Goal: Information Seeking & Learning: Learn about a topic

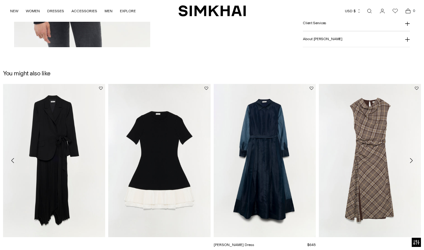
scroll to position [489, 0]
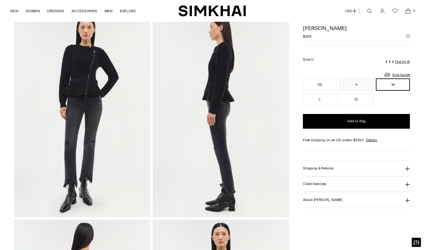
scroll to position [35, 0]
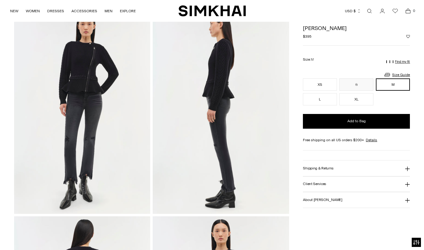
click at [348, 170] on button "Shipping & Returns" at bounding box center [356, 169] width 107 height 16
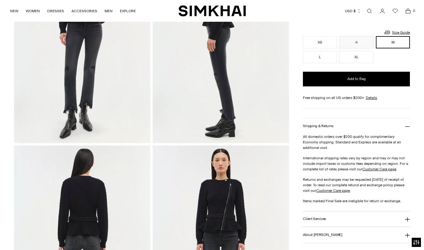
scroll to position [107, 0]
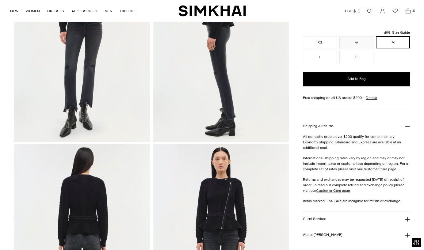
click at [337, 211] on button "Client Services" at bounding box center [356, 219] width 107 height 16
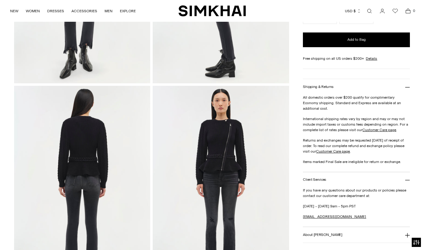
scroll to position [166, 0]
click at [331, 233] on button "About [PERSON_NAME]" at bounding box center [356, 235] width 107 height 16
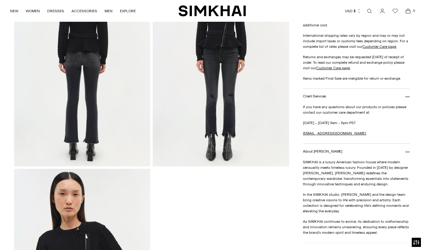
scroll to position [300, 0]
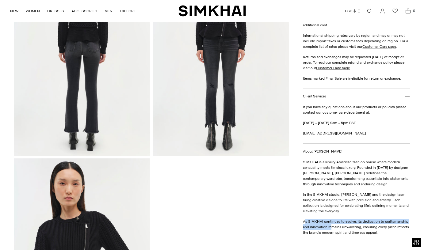
drag, startPoint x: 306, startPoint y: 214, endPoint x: 331, endPoint y: 224, distance: 27.1
click at [331, 224] on p "As SIMKHAI continues to evolve, its dedication to craftsmanship and innovation …" at bounding box center [356, 227] width 107 height 17
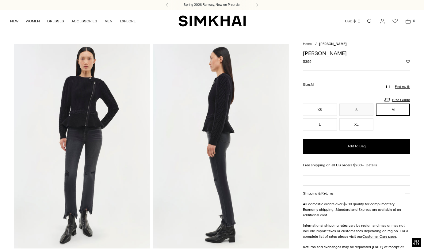
scroll to position [0, 0]
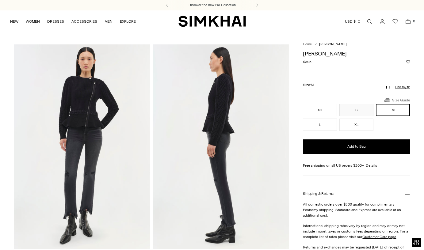
click at [400, 96] on link "Size Guide" at bounding box center [396, 100] width 26 height 8
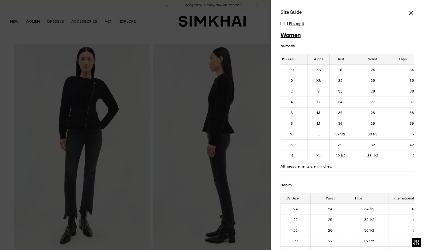
scroll to position [0, 6]
drag, startPoint x: 331, startPoint y: 103, endPoint x: 343, endPoint y: 103, distance: 12.6
click at [343, 103] on td "34" at bounding box center [339, 102] width 22 height 11
click at [412, 11] on icon "Close" at bounding box center [411, 12] width 5 height 5
